Goal: Check status: Check status

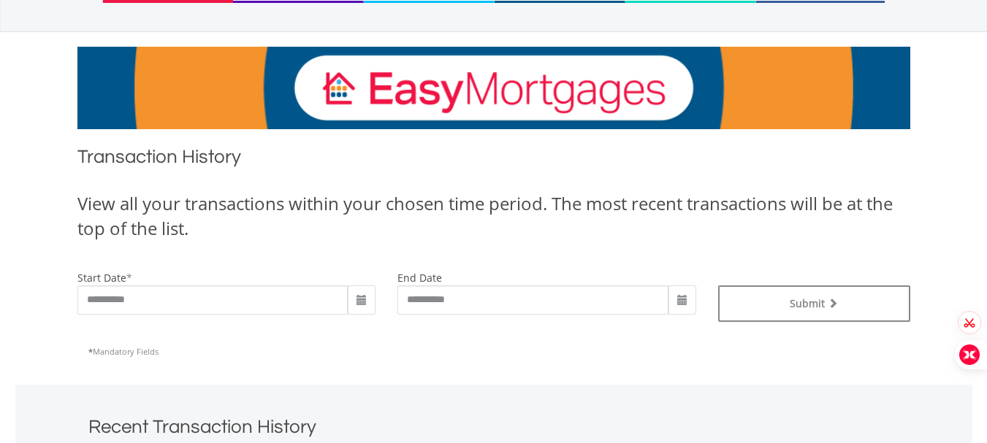
scroll to position [205, 0]
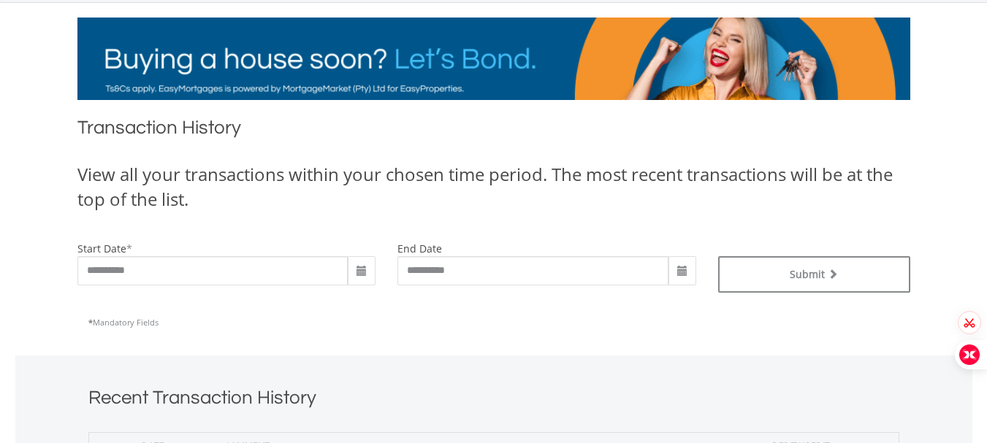
click at [355, 270] on span at bounding box center [362, 270] width 28 height 29
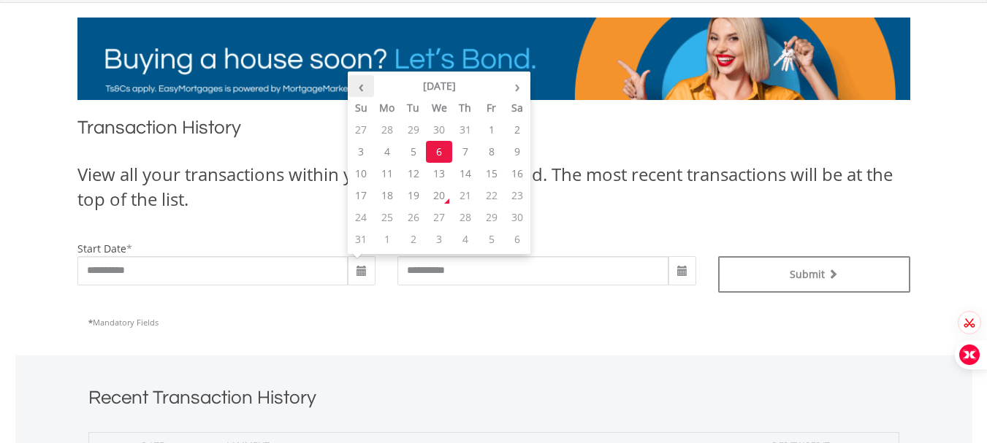
click at [360, 86] on th "‹" at bounding box center [361, 86] width 26 height 22
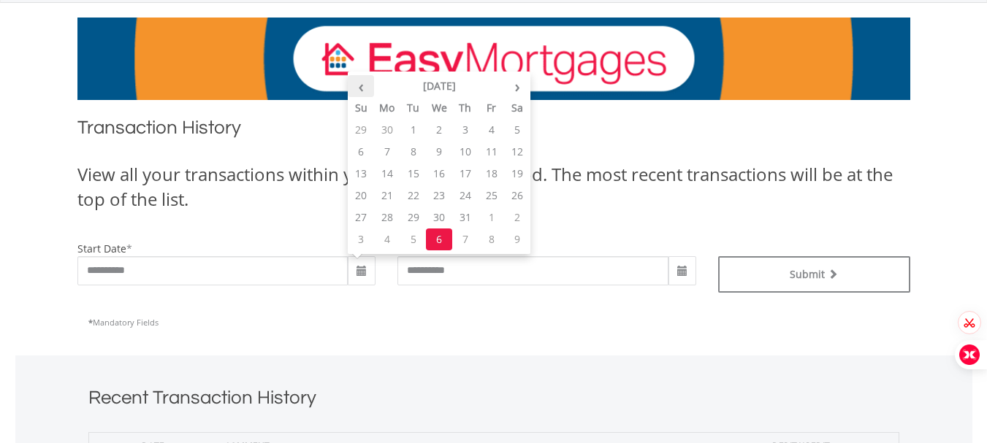
click at [360, 86] on th "‹" at bounding box center [361, 86] width 26 height 22
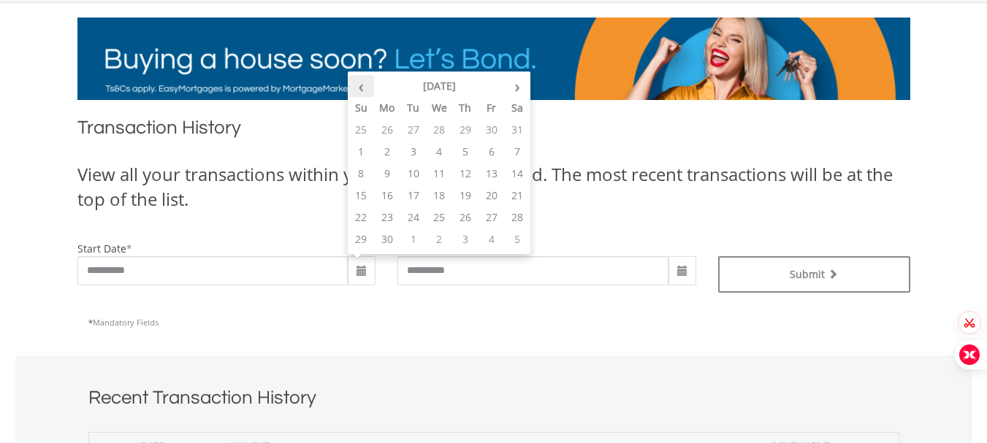
click at [360, 86] on th "‹" at bounding box center [361, 86] width 26 height 22
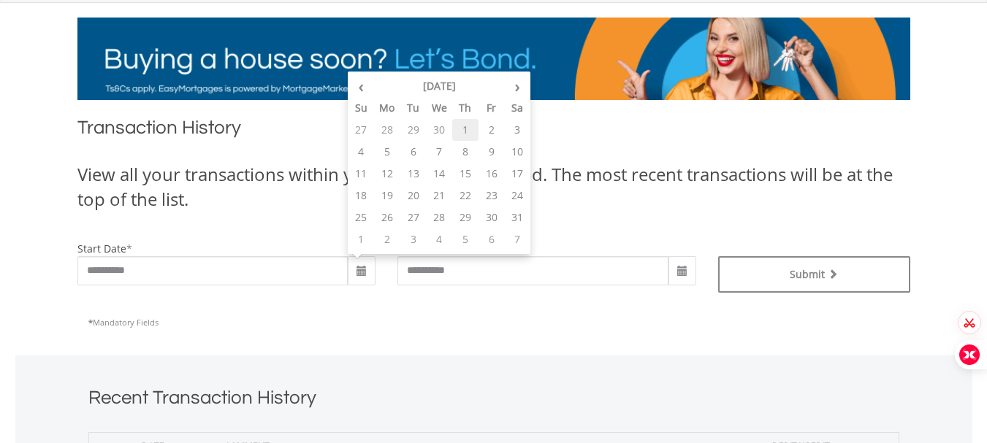
click at [464, 132] on td "1" at bounding box center [465, 130] width 26 height 22
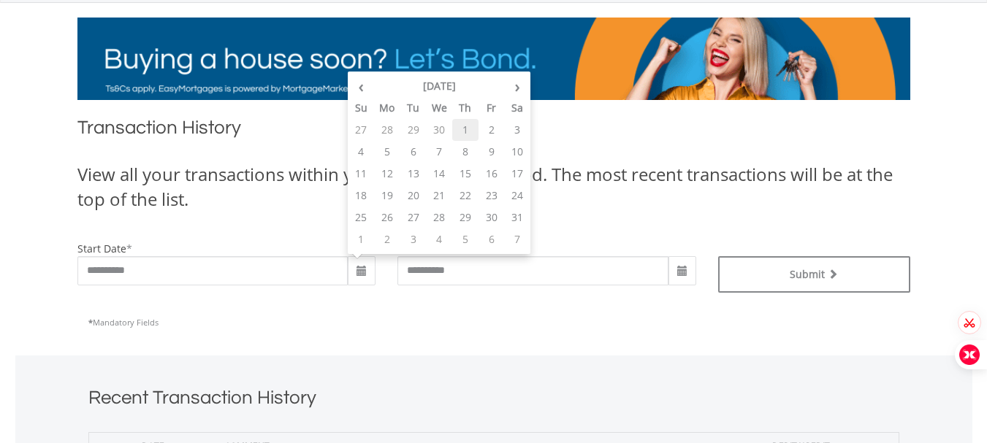
type input "**********"
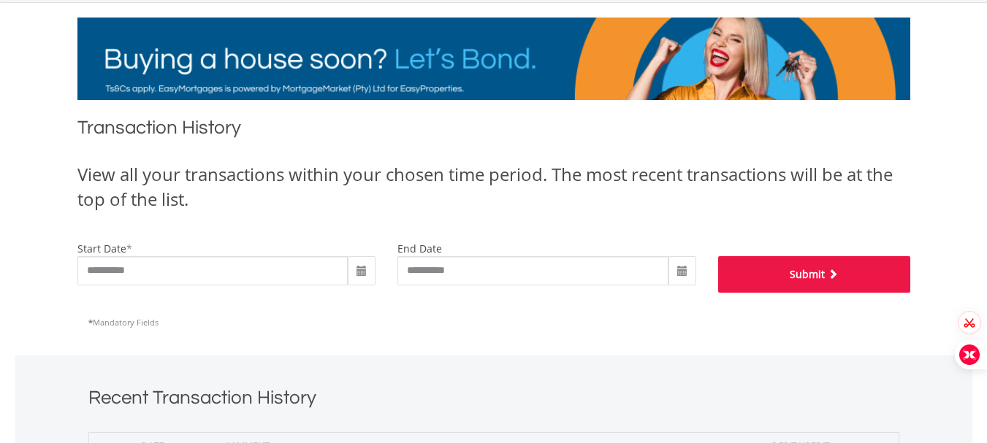
click at [770, 283] on button "Submit" at bounding box center [814, 274] width 192 height 37
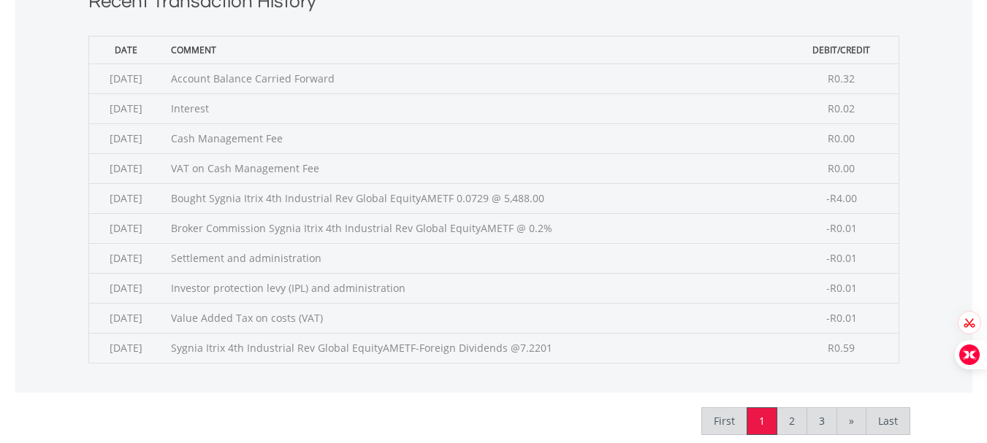
scroll to position [614, 0]
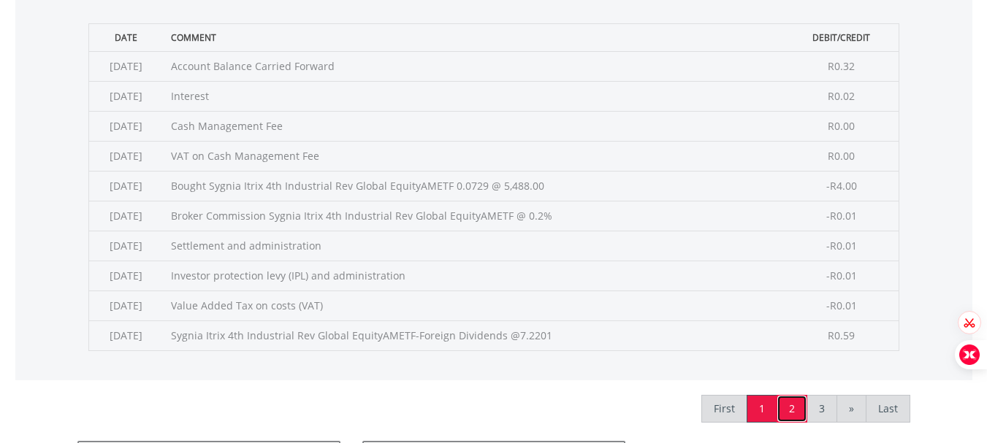
click at [796, 403] on link "2" at bounding box center [792, 409] width 31 height 28
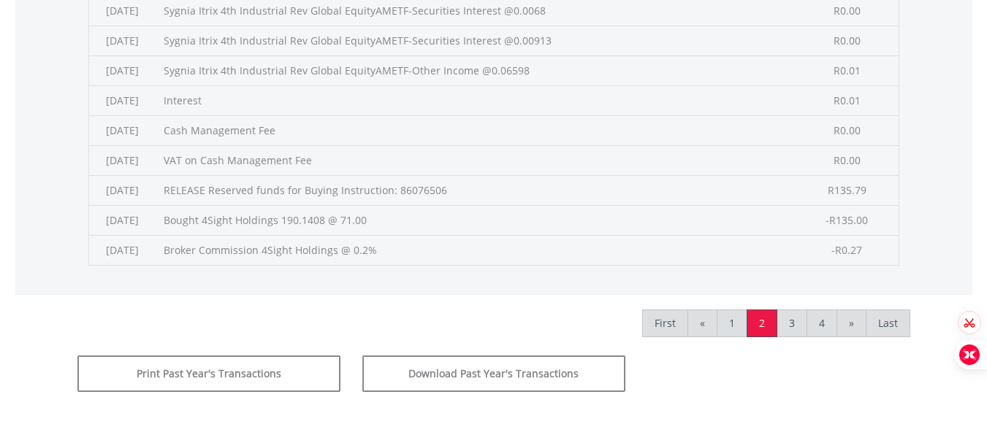
scroll to position [711, 0]
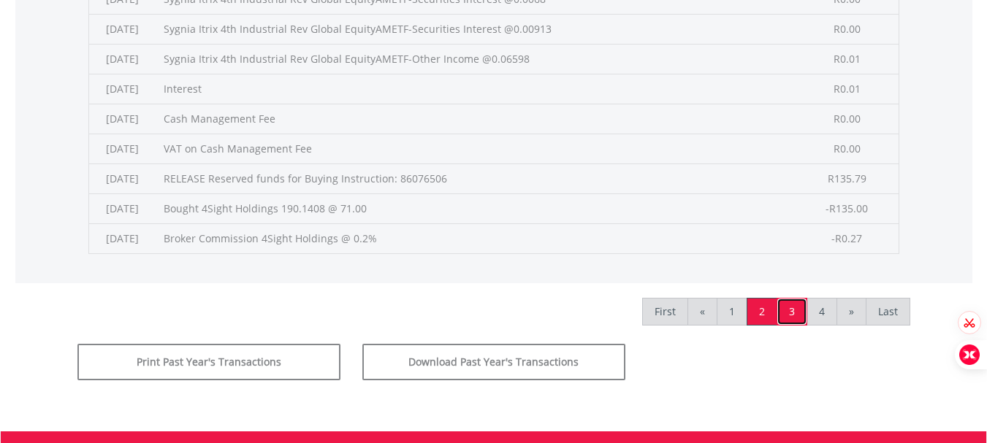
click at [792, 313] on link "3" at bounding box center [792, 312] width 31 height 28
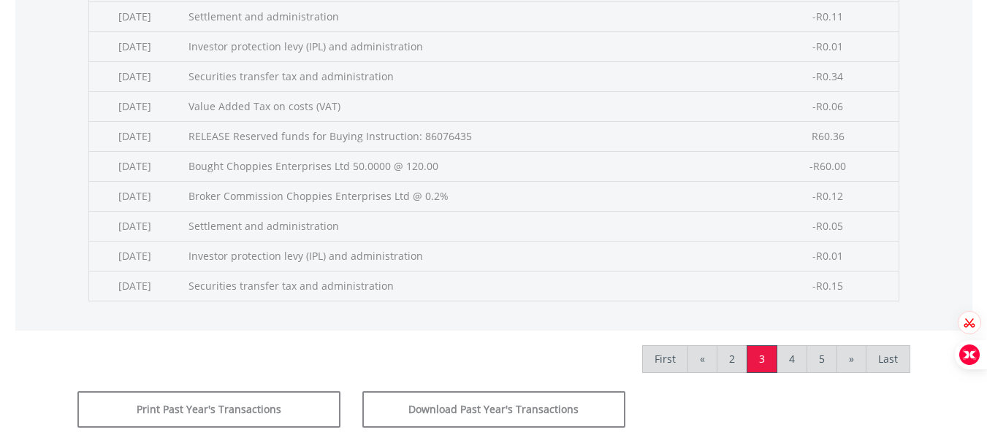
scroll to position [722, 0]
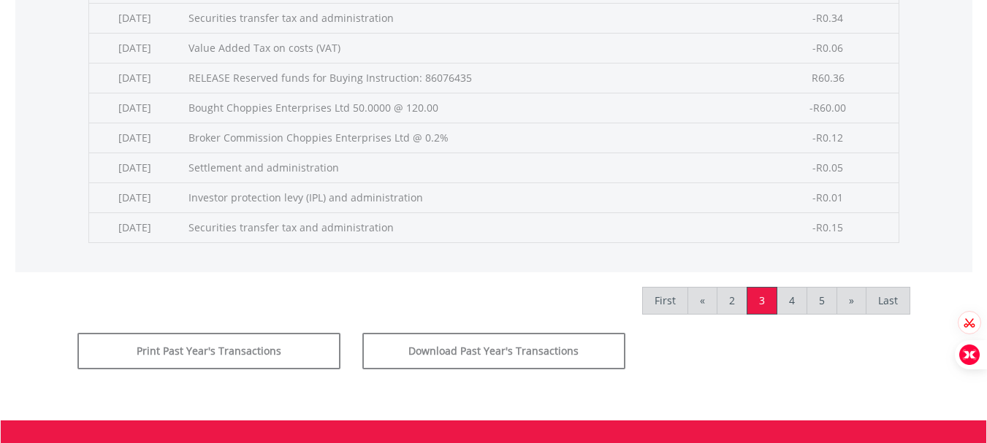
drag, startPoint x: 0, startPoint y: 0, endPoint x: 37, endPoint y: 142, distance: 147.1
click at [37, 142] on div "Recent Transaction History Date Comment Debit/Credit 2025-06-17 Settlement and …" at bounding box center [493, 56] width 957 height 434
click at [797, 300] on link "4" at bounding box center [792, 301] width 31 height 28
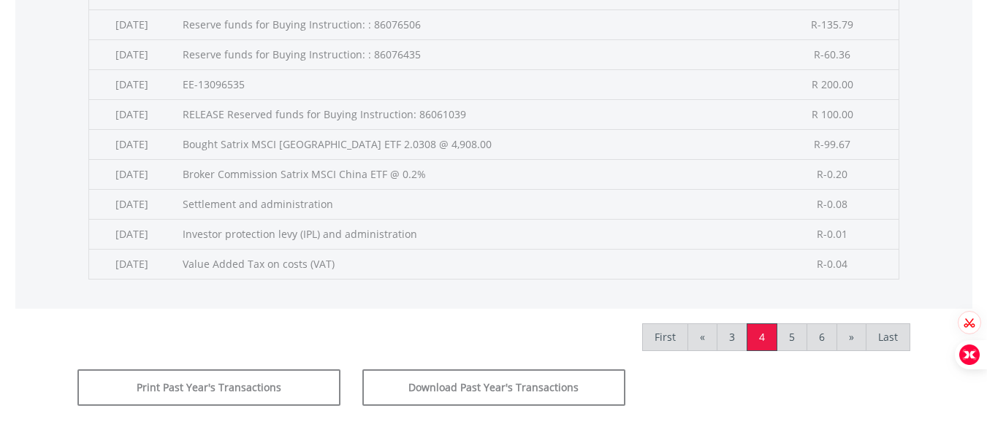
scroll to position [714, 0]
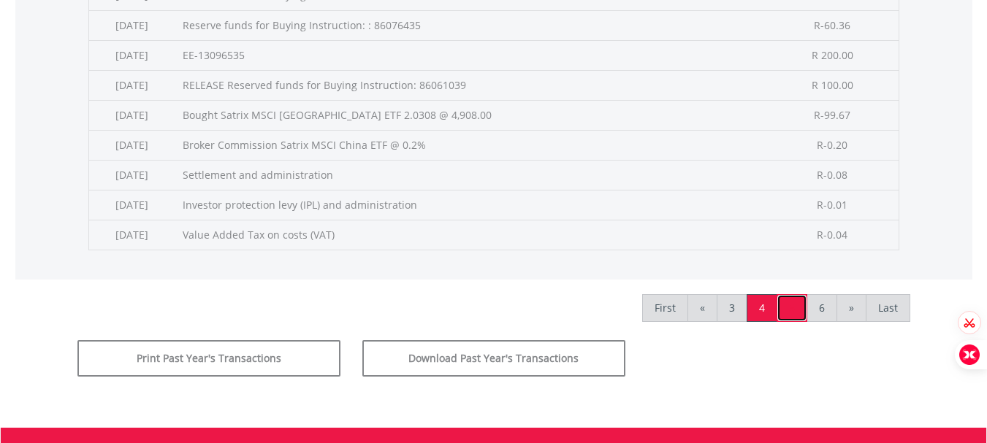
click at [797, 300] on link "5" at bounding box center [792, 308] width 31 height 28
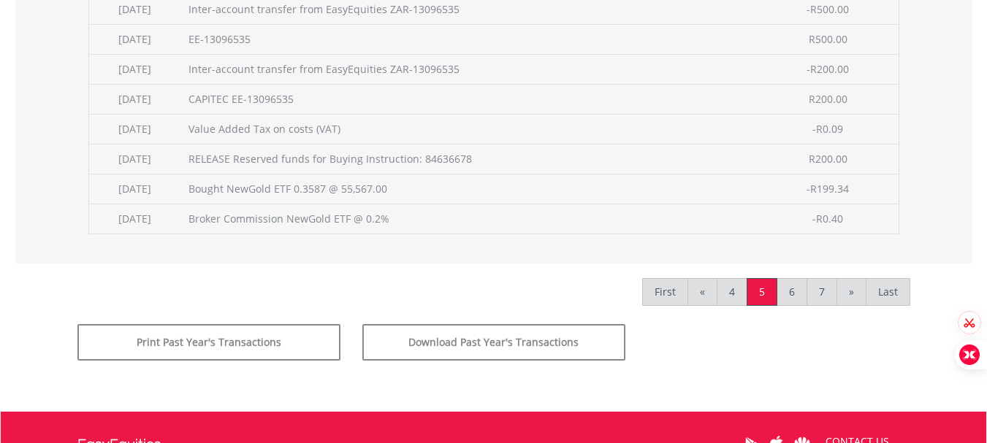
scroll to position [760, 0]
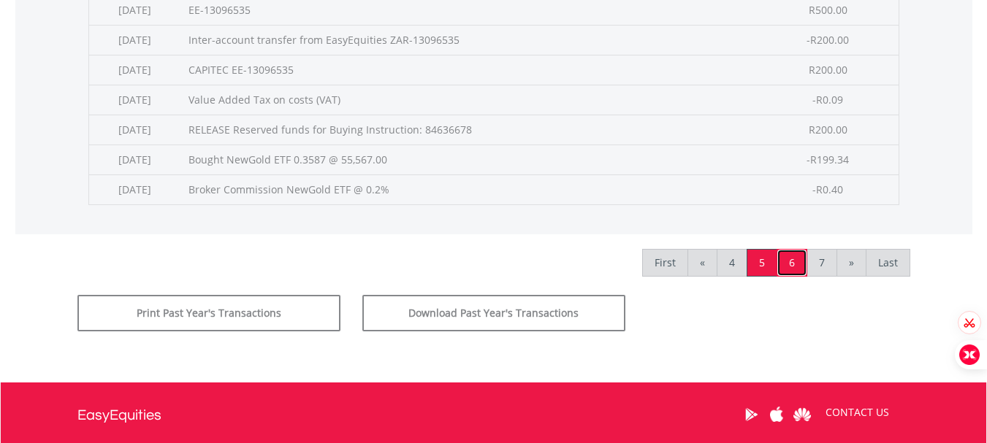
click at [799, 264] on link "6" at bounding box center [792, 263] width 31 height 28
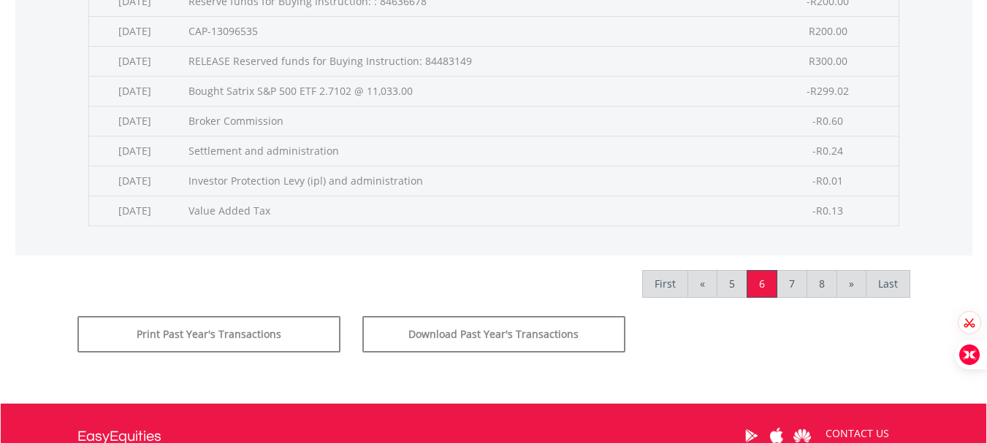
scroll to position [789, 0]
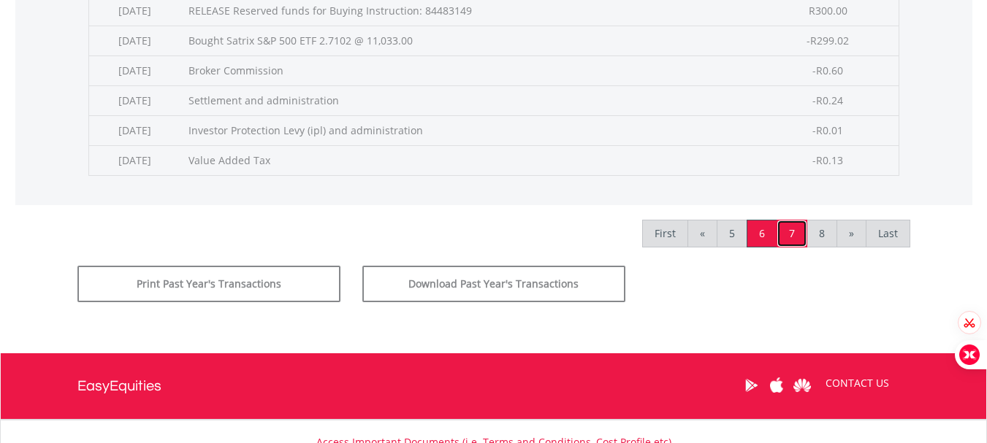
click at [790, 226] on link "7" at bounding box center [792, 234] width 31 height 28
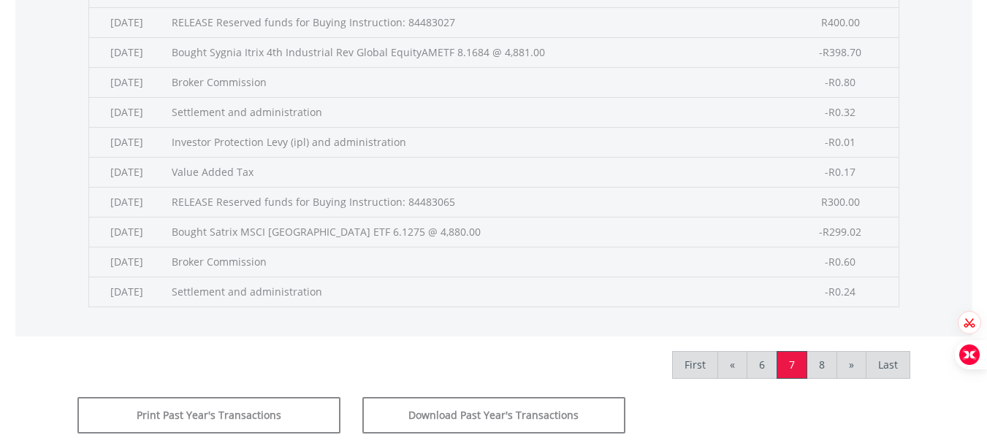
scroll to position [687, 0]
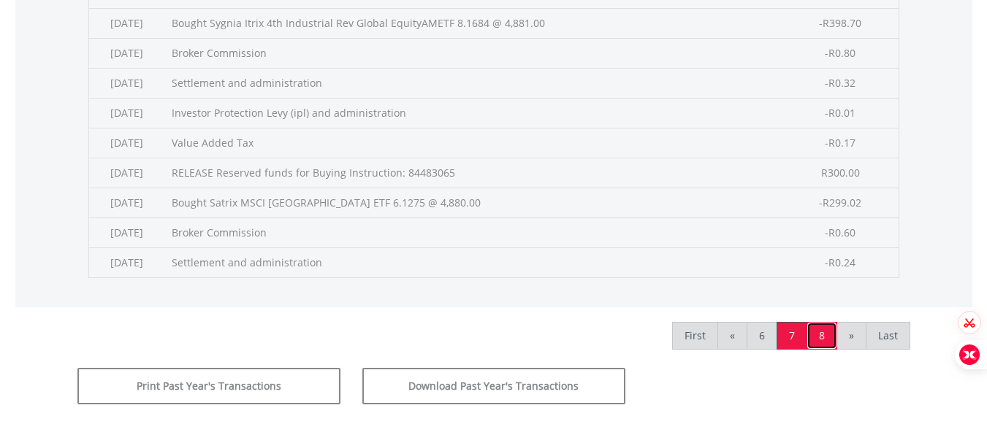
click at [827, 337] on link "8" at bounding box center [822, 336] width 31 height 28
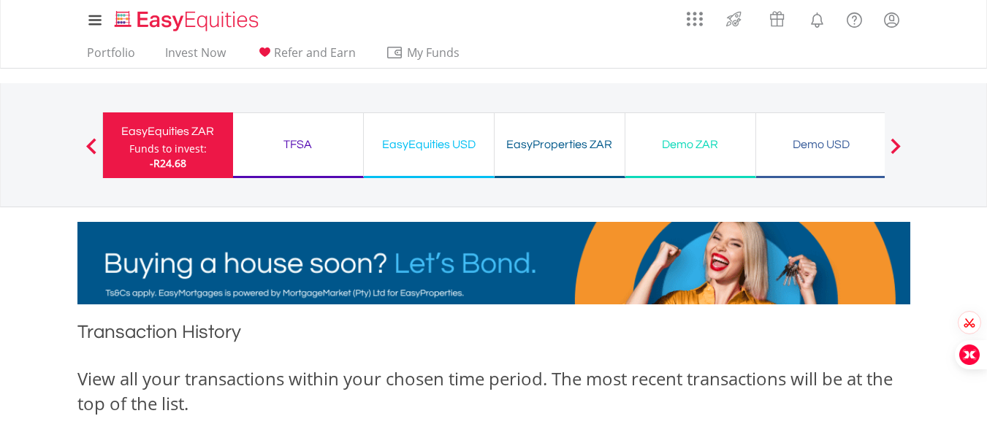
click at [96, 148] on button "Previous" at bounding box center [91, 152] width 29 height 15
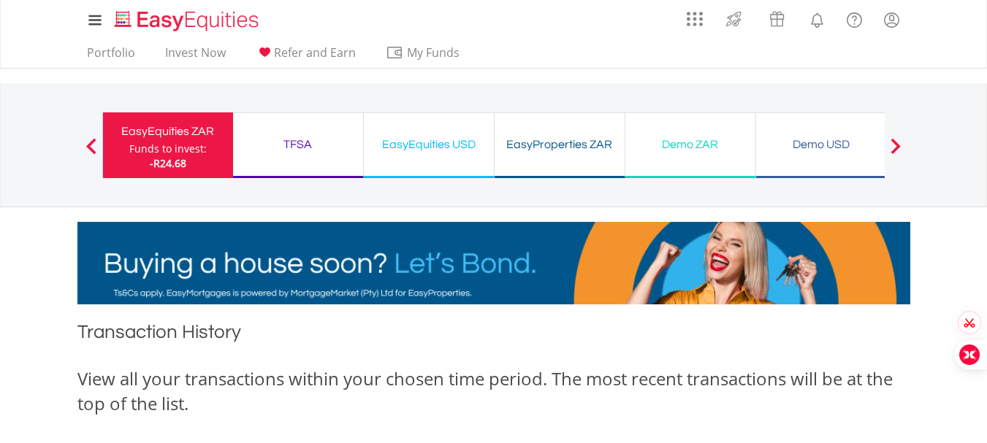
click at [88, 146] on button "Previous" at bounding box center [91, 152] width 29 height 15
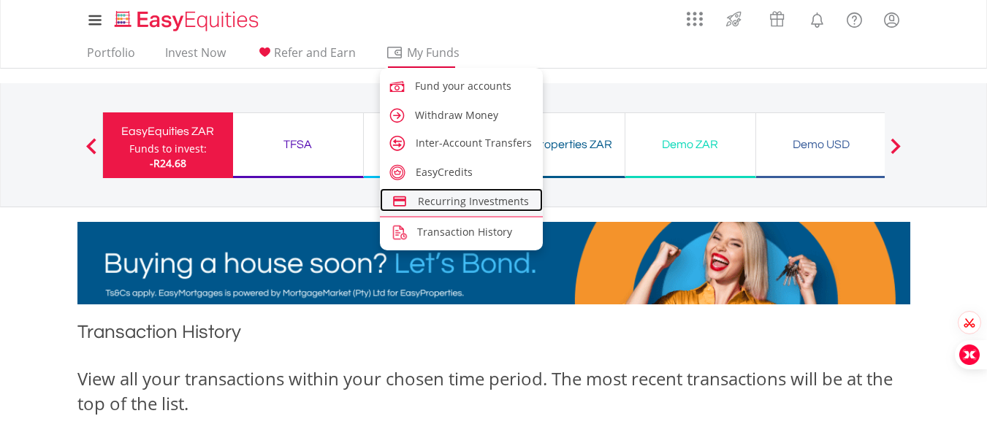
click at [448, 205] on span "Recurring Investments" at bounding box center [473, 201] width 111 height 14
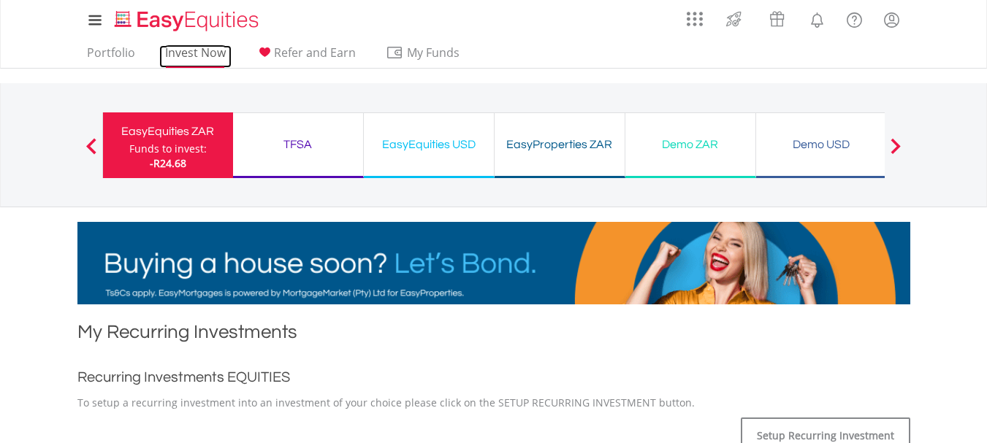
click at [191, 52] on link "Invest Now" at bounding box center [195, 56] width 72 height 23
